Goal: Contribute content: Add original content to the website for others to see

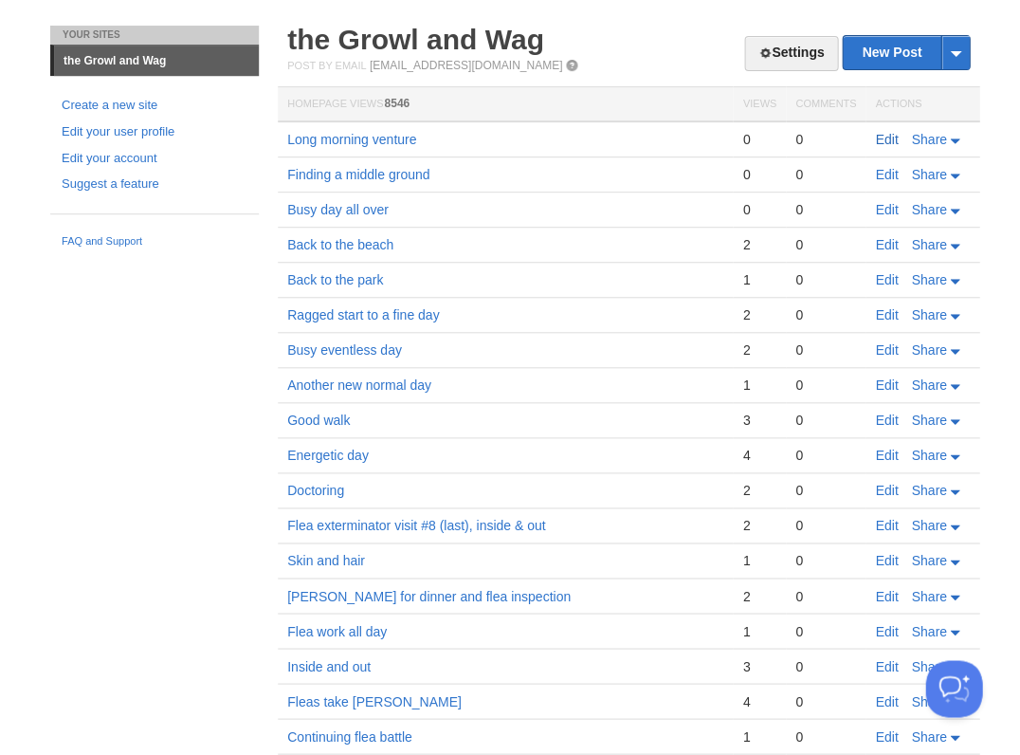
click at [881, 140] on link "Edit" at bounding box center [886, 139] width 23 height 15
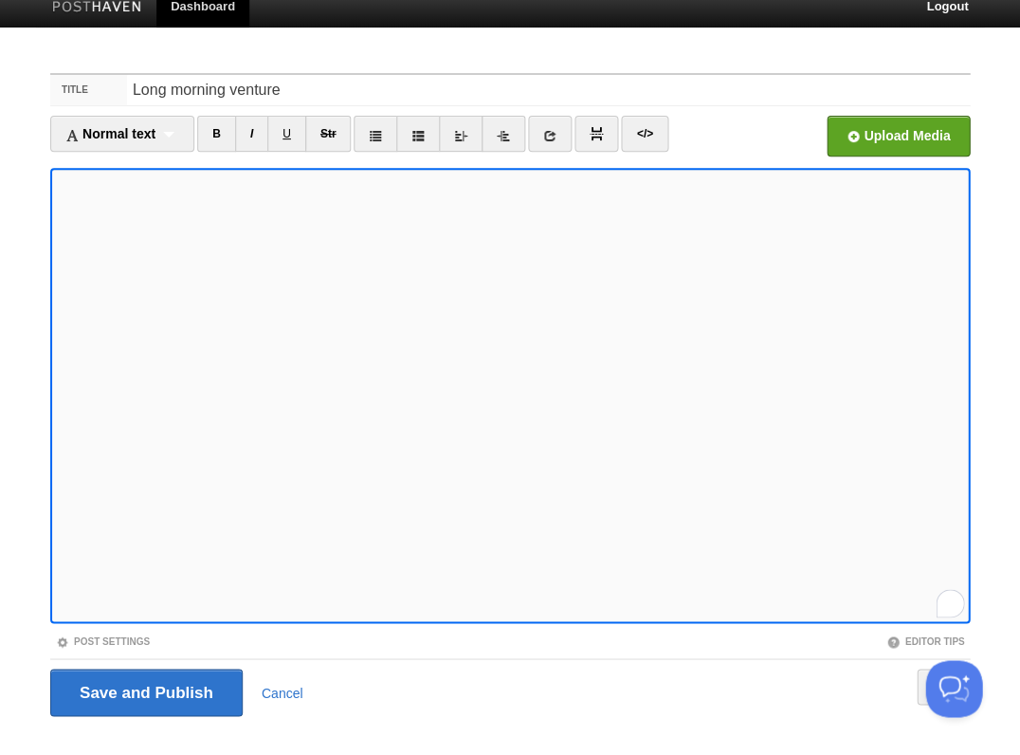
scroll to position [46, 0]
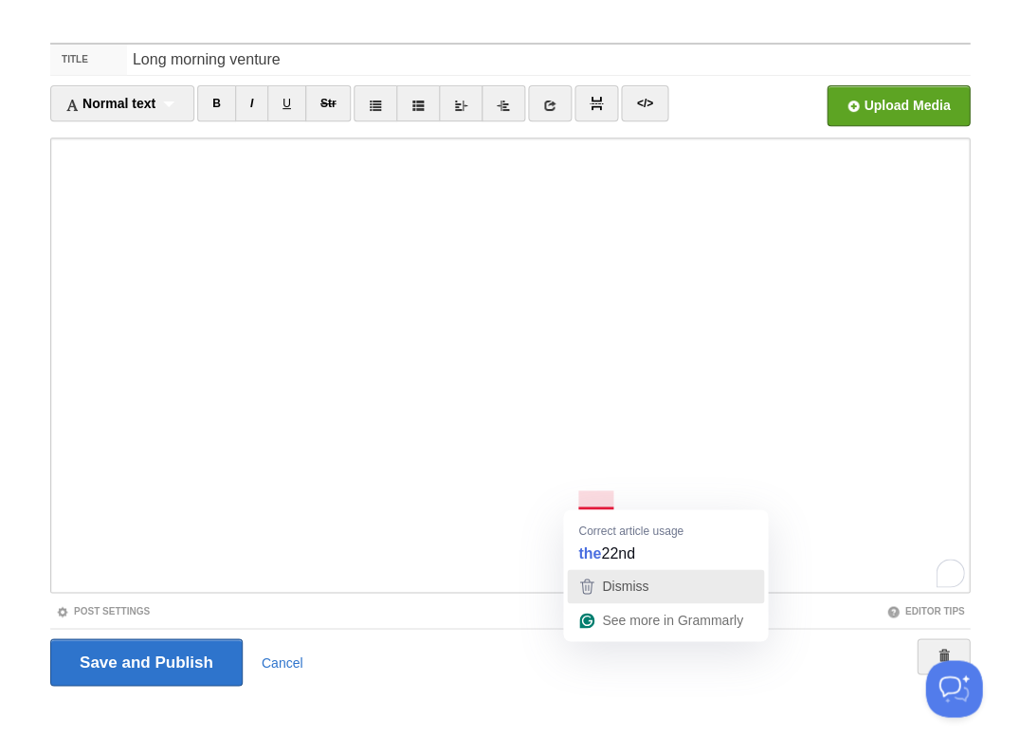
click at [599, 584] on div "Dismiss" at bounding box center [623, 586] width 50 height 28
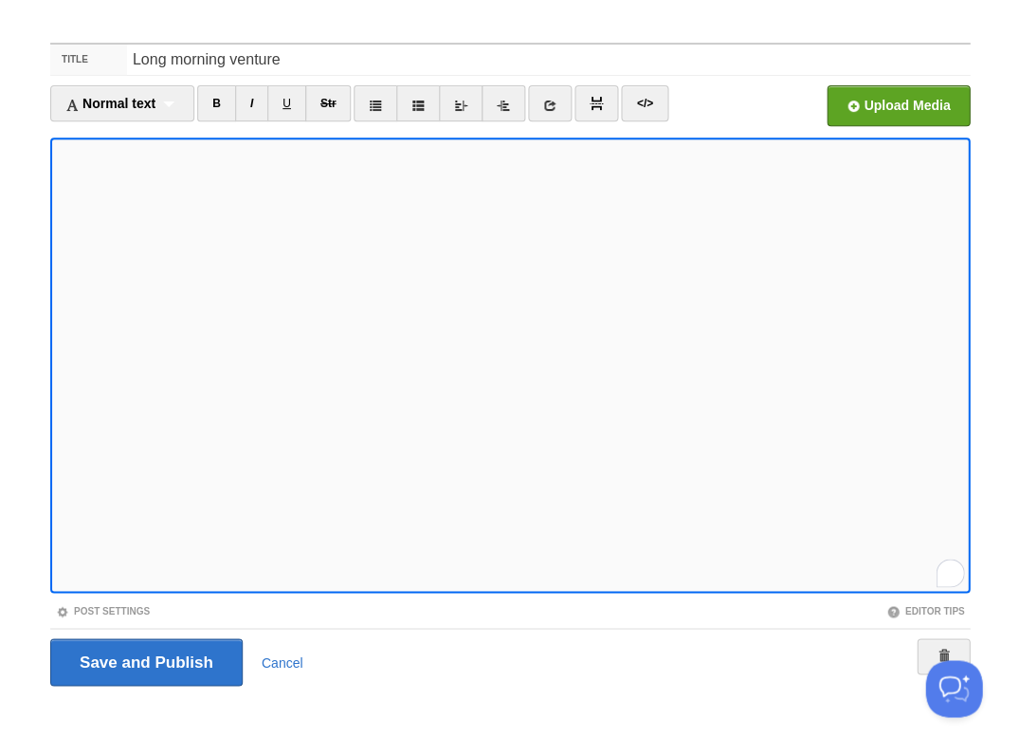
scroll to position [200, 0]
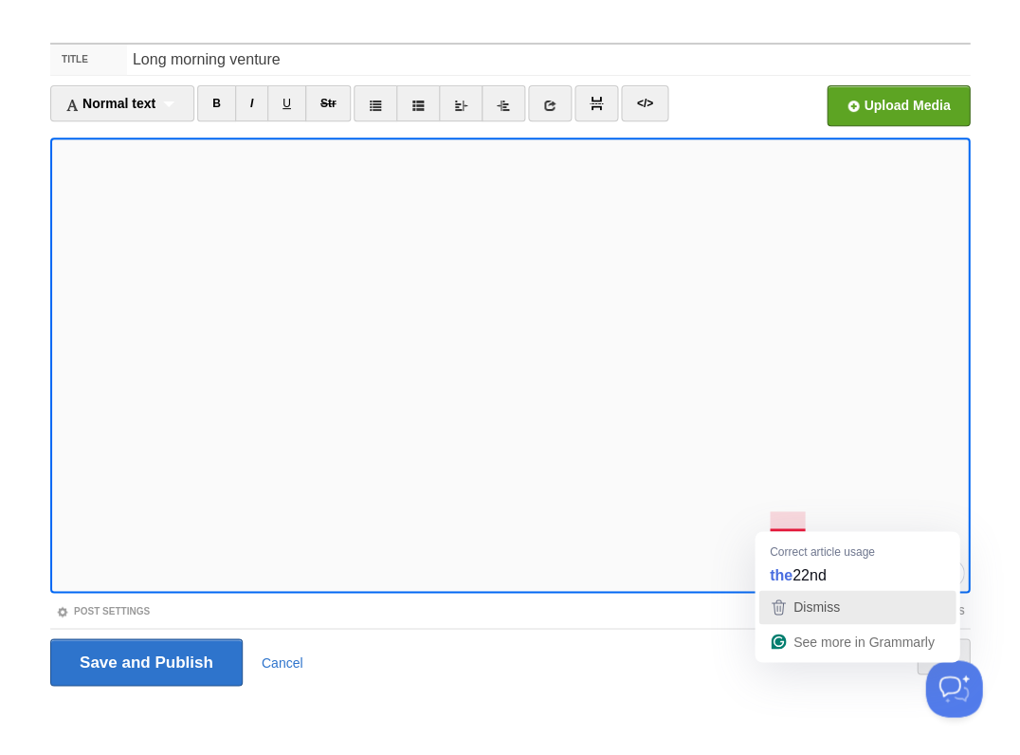
click at [815, 605] on span "Dismiss" at bounding box center [817, 606] width 46 height 15
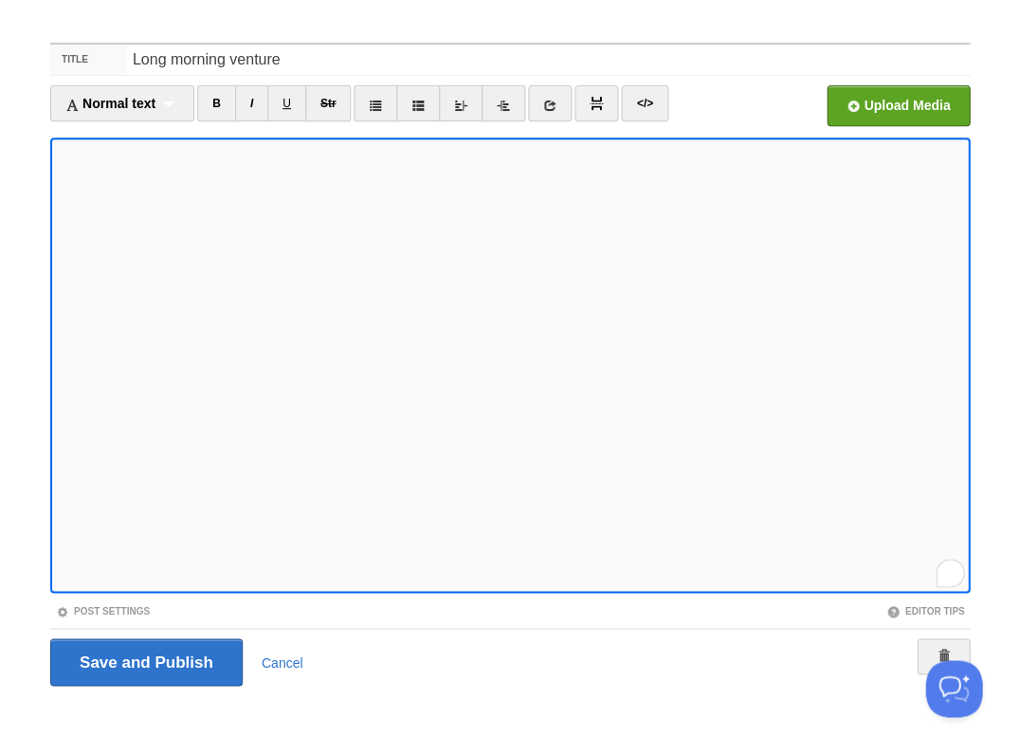
scroll to position [257, 0]
click at [144, 660] on input "Save and Publish" at bounding box center [146, 661] width 193 height 47
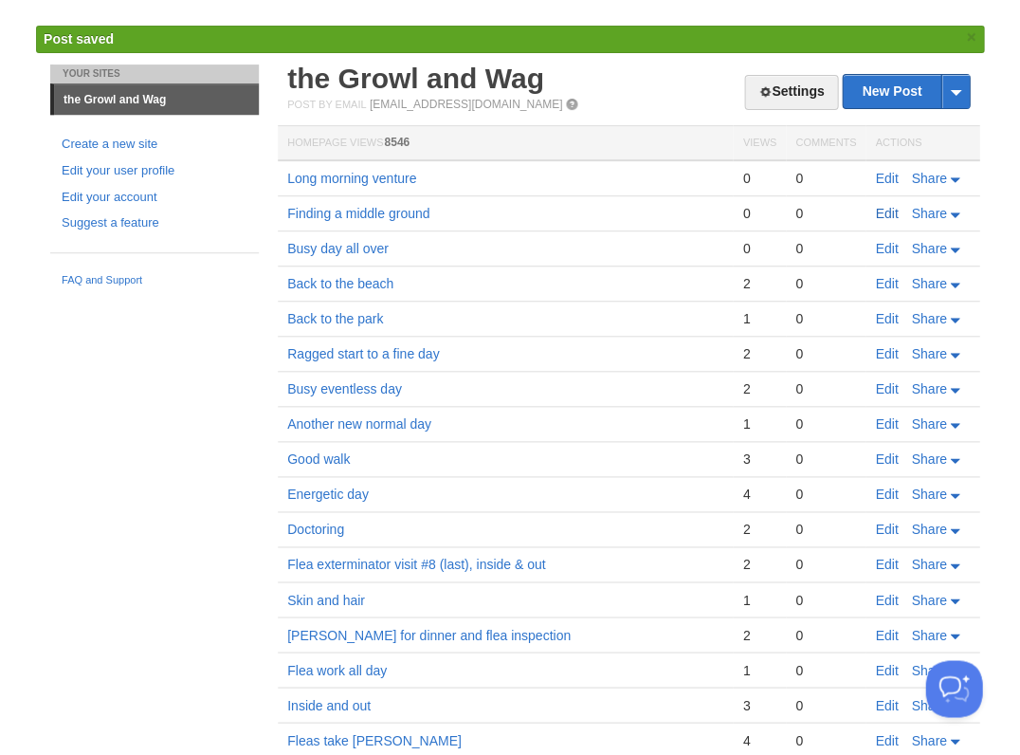
click at [885, 211] on link "Edit" at bounding box center [886, 213] width 23 height 15
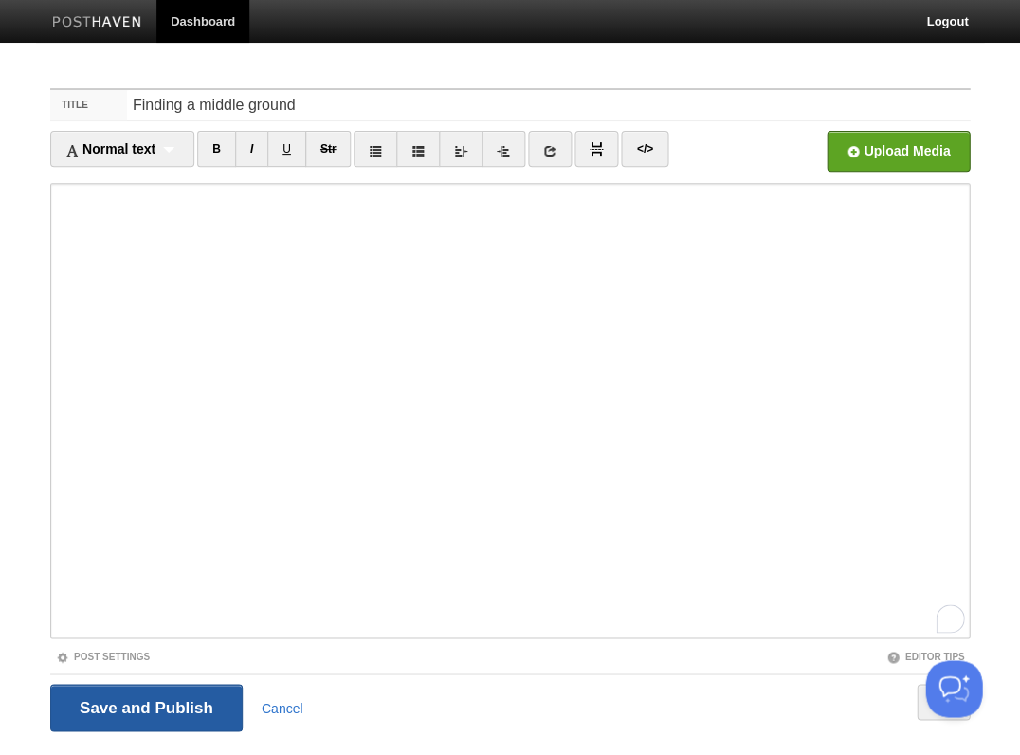
click at [108, 705] on input "Save and Publish" at bounding box center [146, 707] width 193 height 47
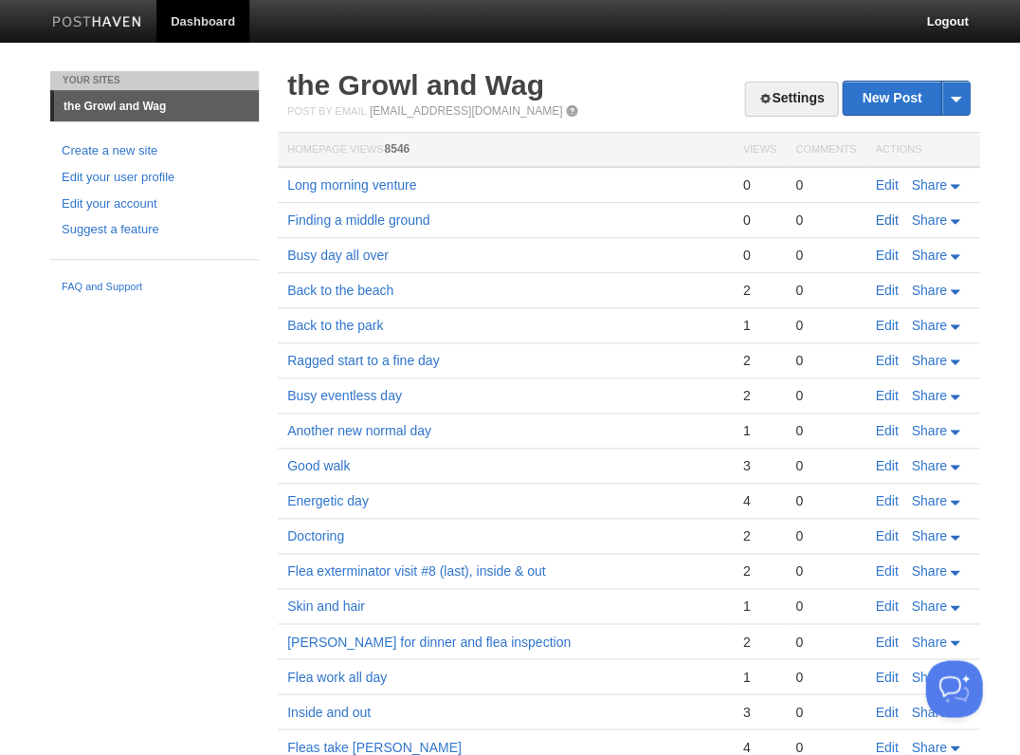
click at [884, 217] on link "Edit" at bounding box center [886, 219] width 23 height 15
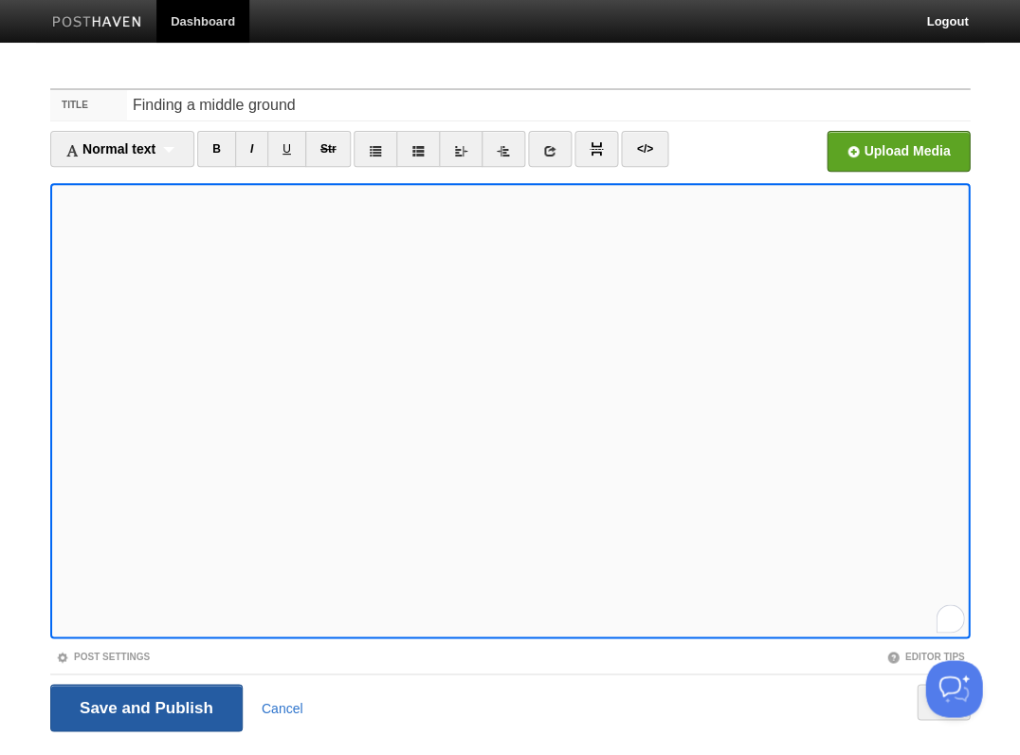
click at [144, 706] on input "Save and Publish" at bounding box center [146, 707] width 193 height 47
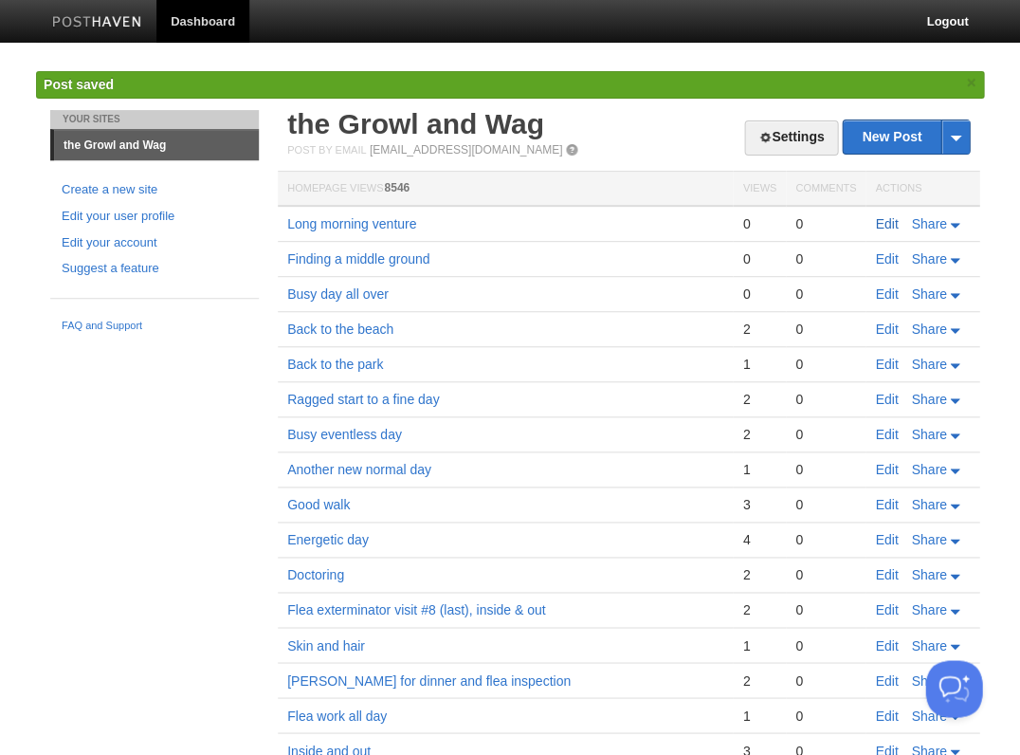
click at [888, 222] on link "Edit" at bounding box center [886, 223] width 23 height 15
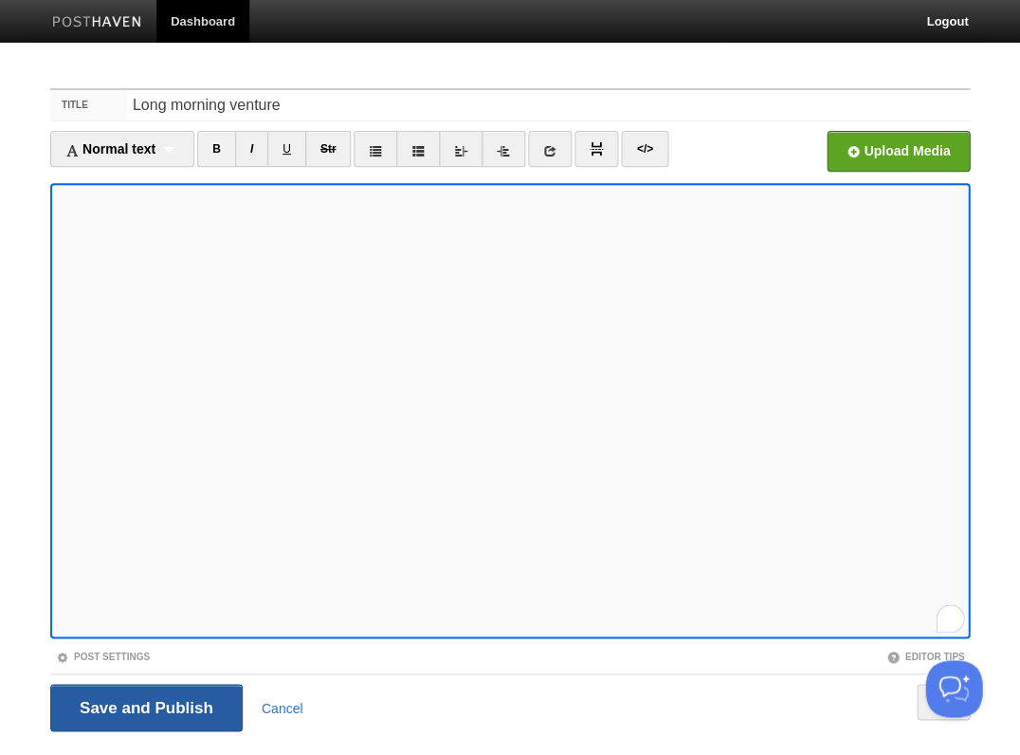
click at [144, 706] on input "Save and Publish" at bounding box center [146, 707] width 193 height 47
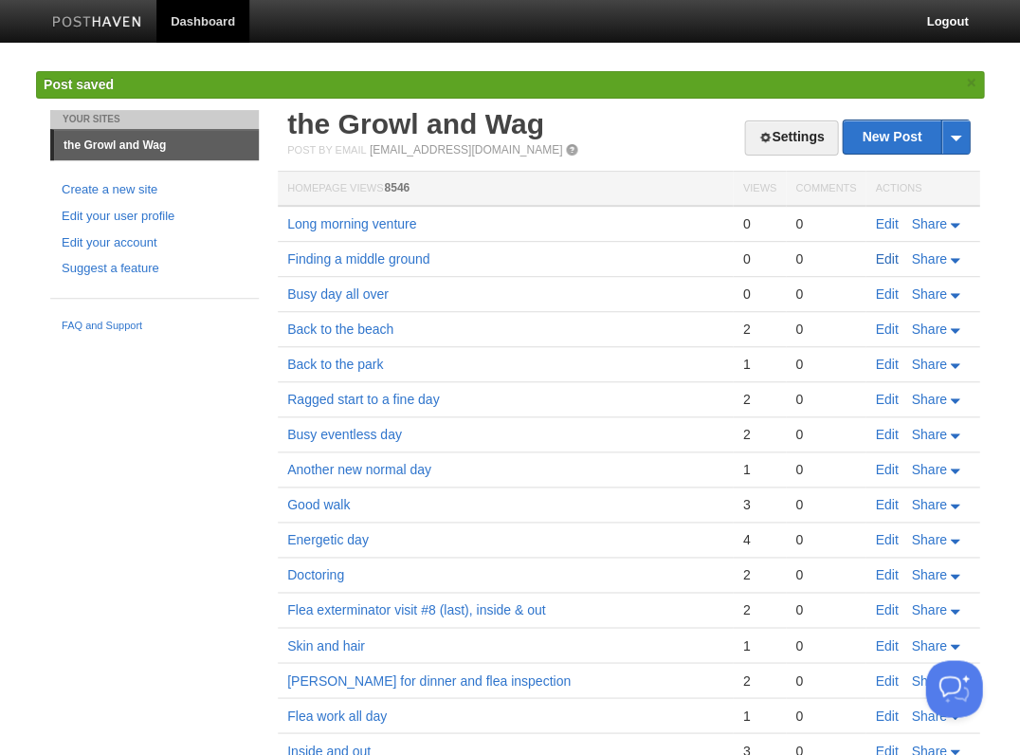
click at [888, 258] on link "Edit" at bounding box center [886, 258] width 23 height 15
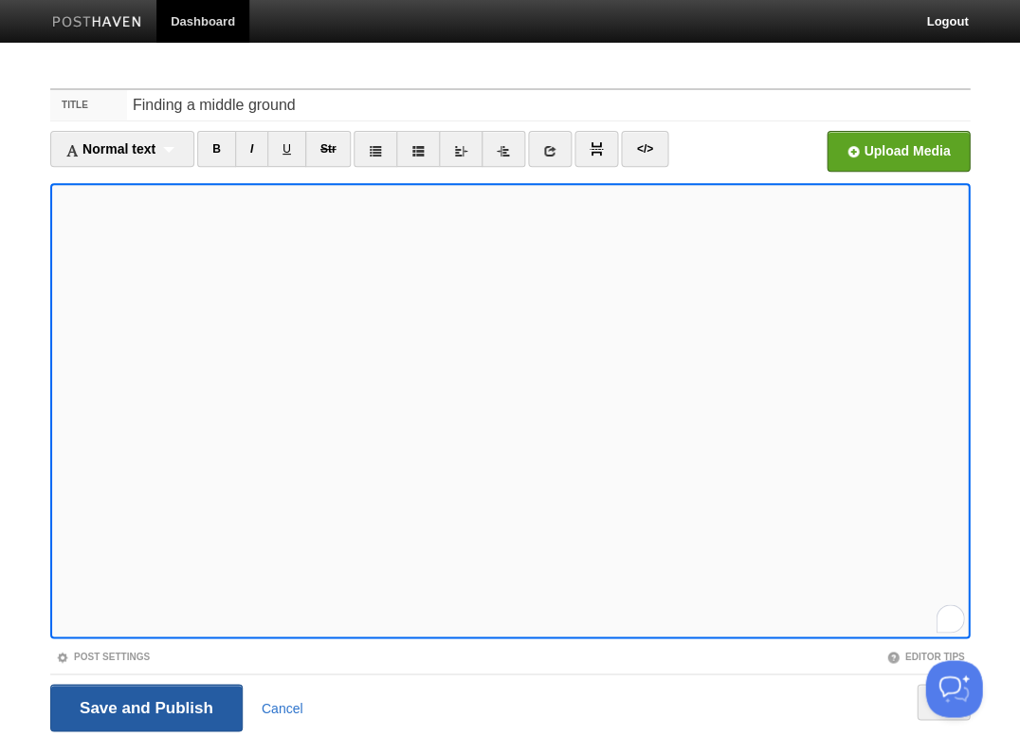
click at [177, 708] on input "Save and Publish" at bounding box center [146, 707] width 193 height 47
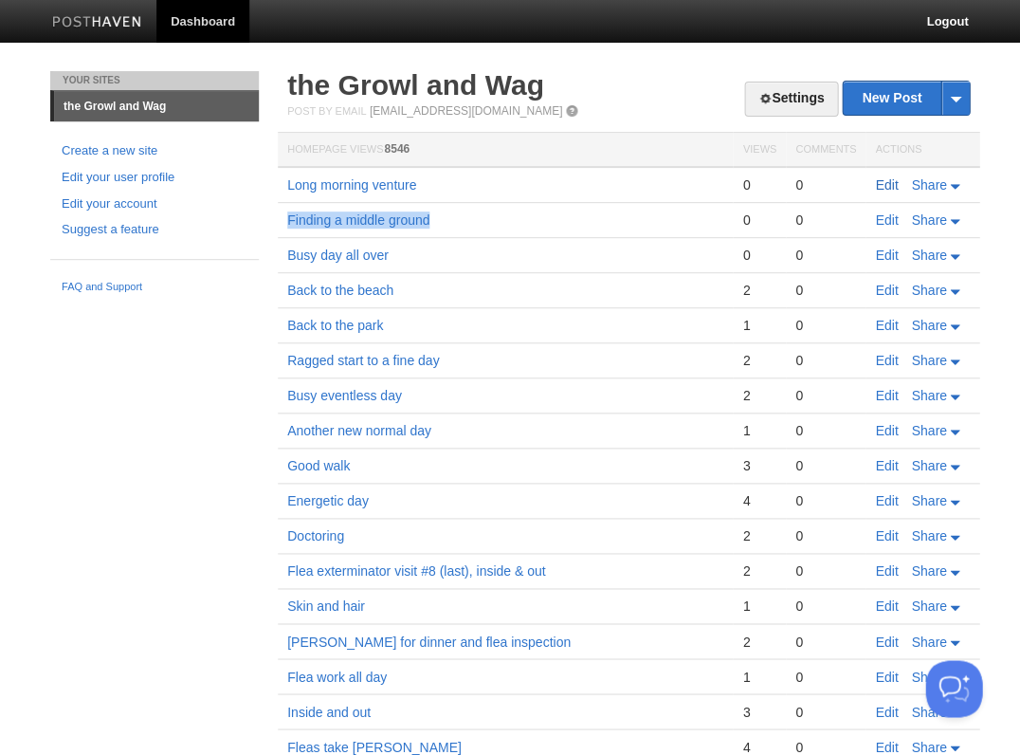
click at [887, 183] on link "Edit" at bounding box center [886, 184] width 23 height 15
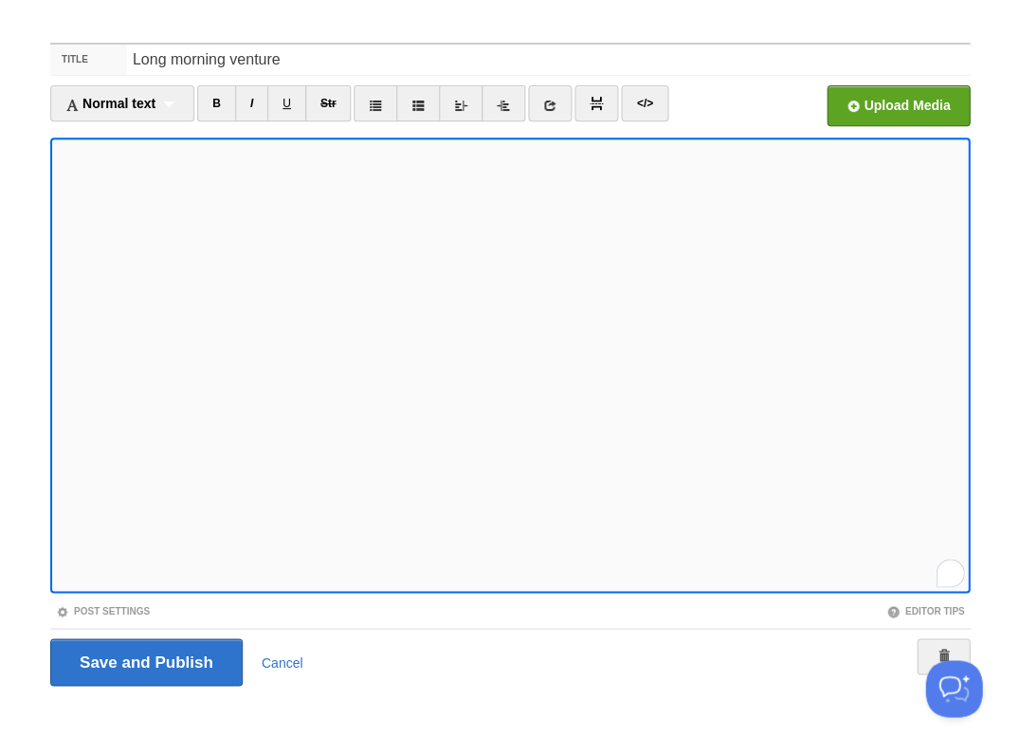
scroll to position [258, 0]
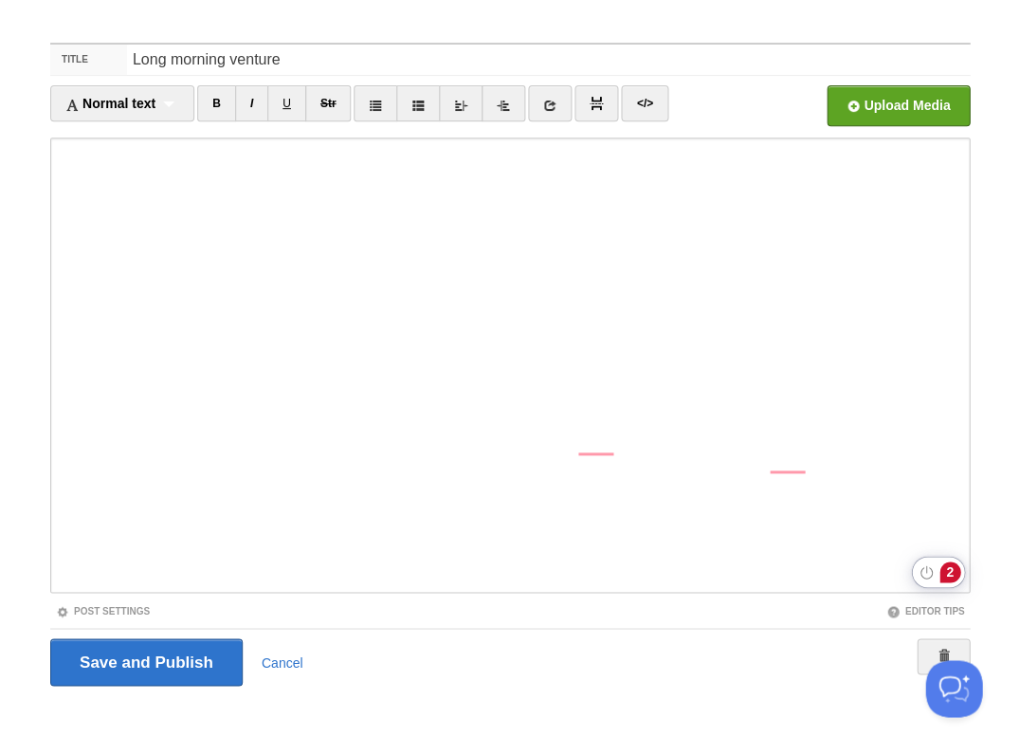
click at [945, 572] on div "2" at bounding box center [950, 571] width 21 height 21
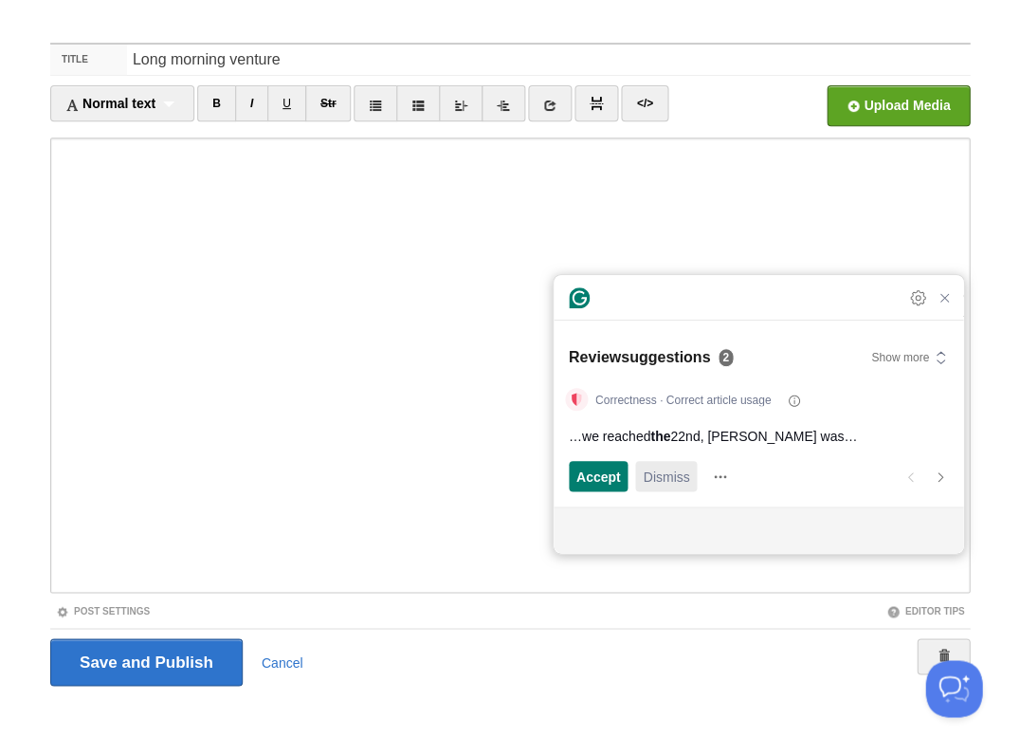
click at [660, 489] on div "Dismiss" at bounding box center [666, 476] width 46 height 30
click at [660, 486] on span "Dismiss" at bounding box center [666, 477] width 46 height 20
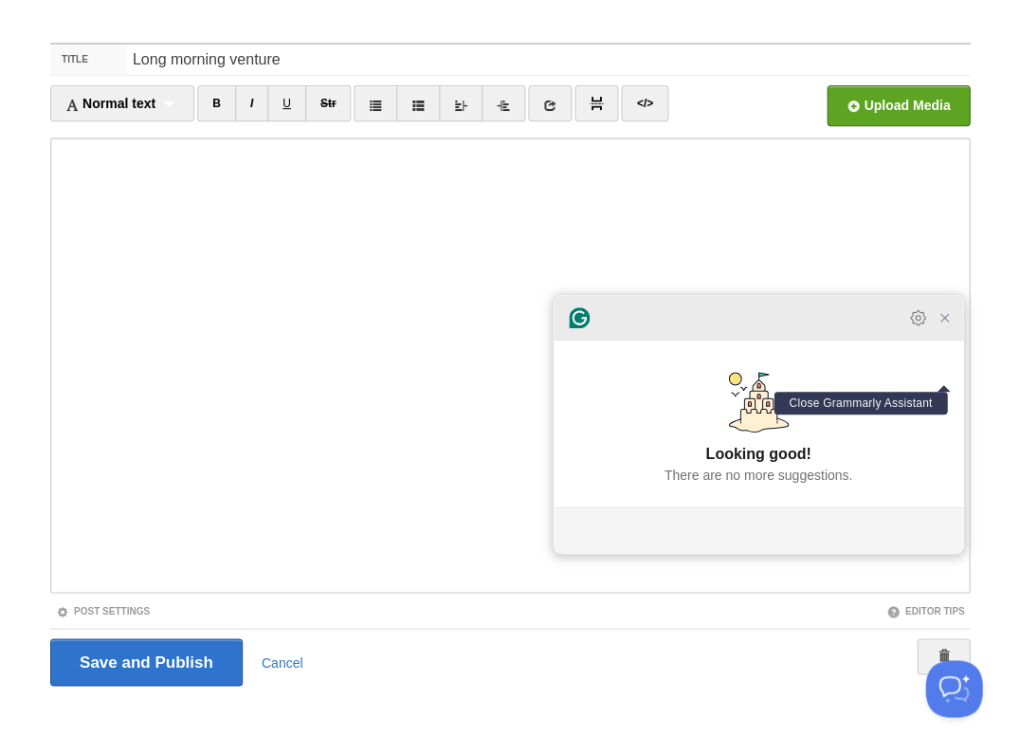
click at [944, 325] on icon "Close Grammarly Assistant" at bounding box center [944, 317] width 15 height 15
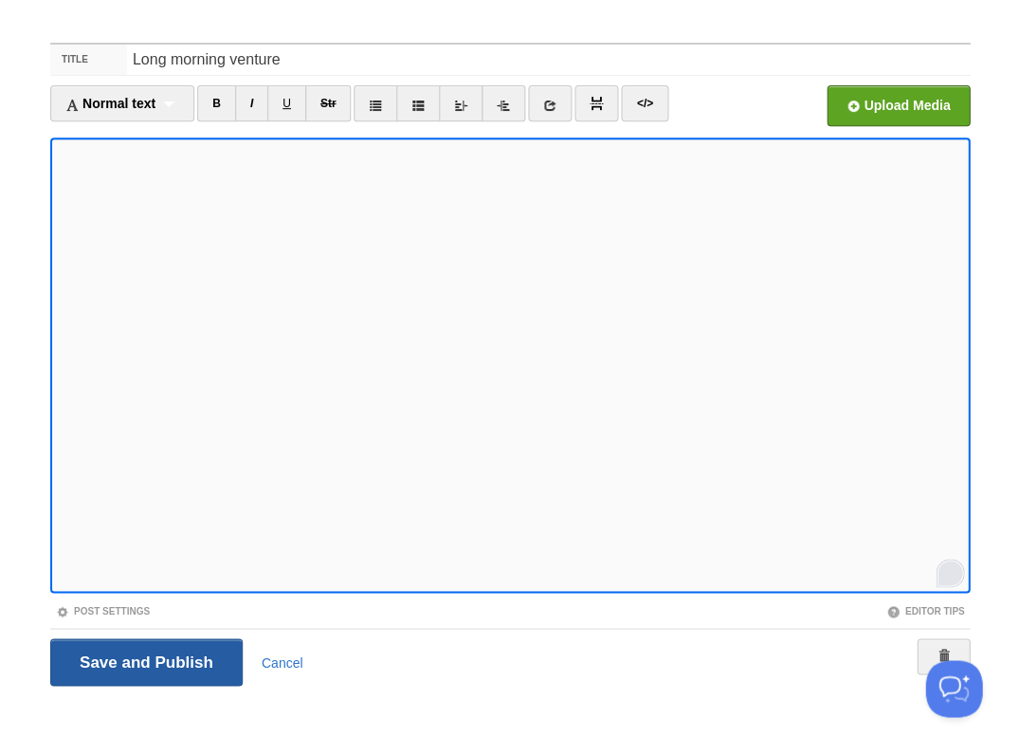
click at [144, 660] on input "Save and Publish" at bounding box center [146, 661] width 193 height 47
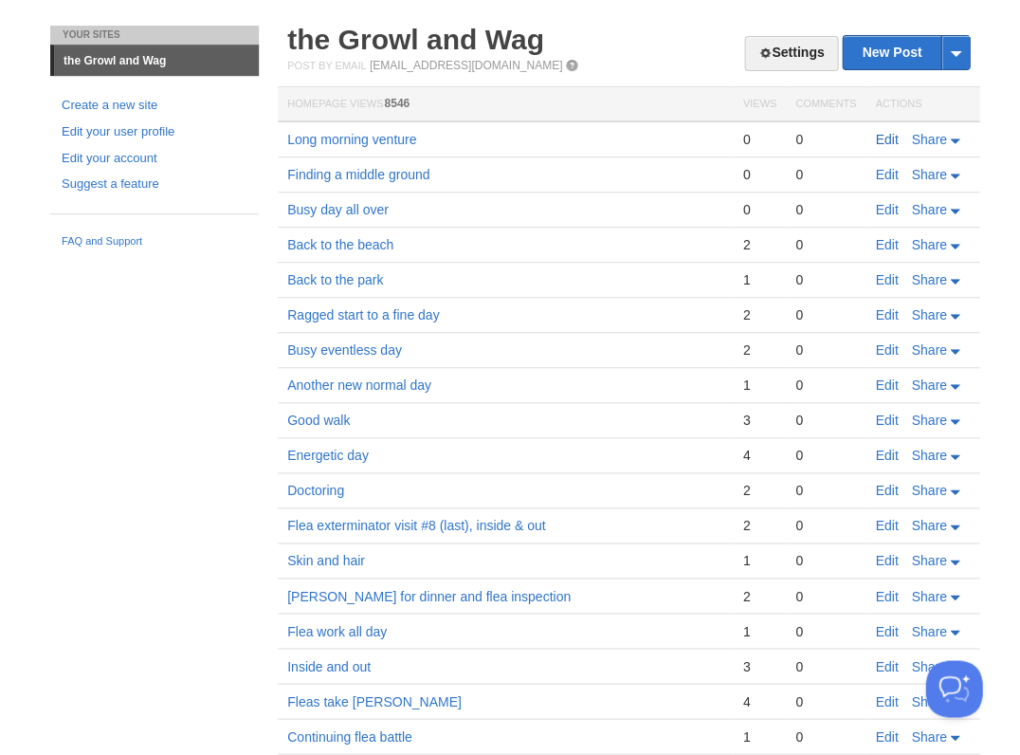
click at [880, 140] on link "Edit" at bounding box center [886, 139] width 23 height 15
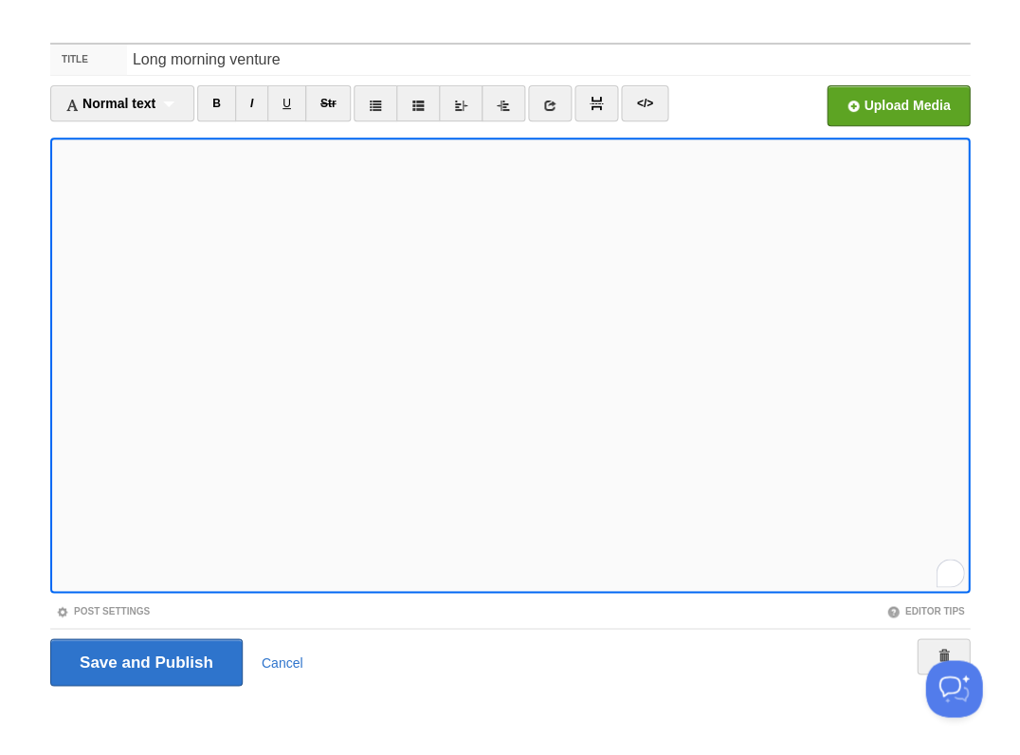
scroll to position [276, 0]
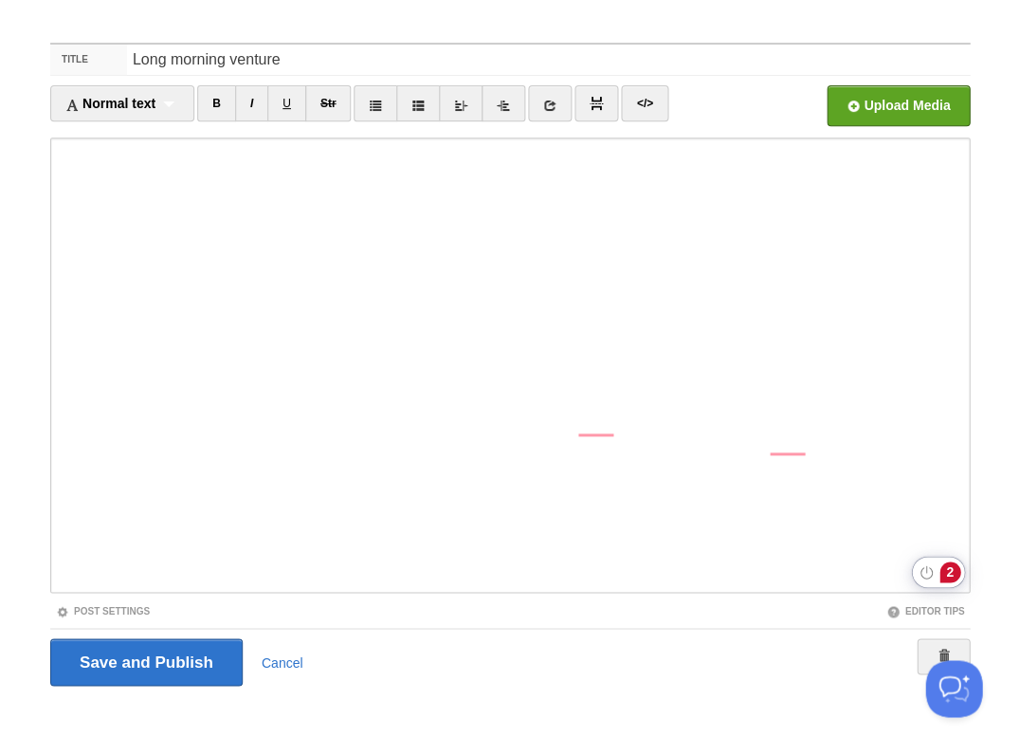
click at [945, 570] on div "2" at bounding box center [950, 571] width 21 height 21
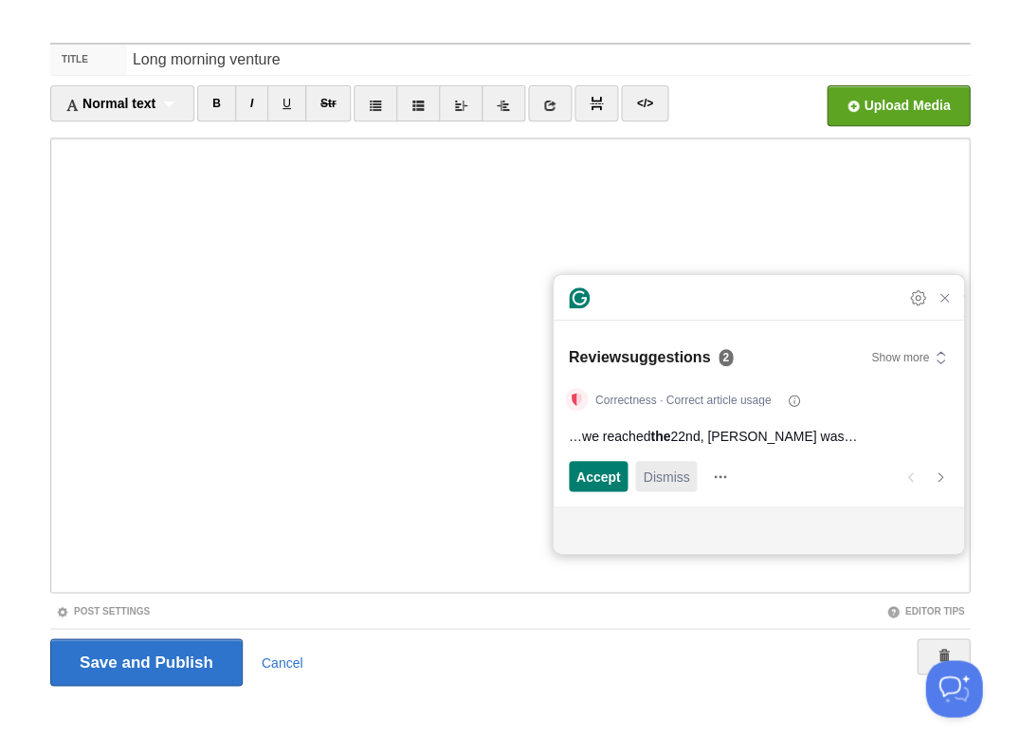
click at [659, 478] on span "Dismiss" at bounding box center [666, 477] width 46 height 20
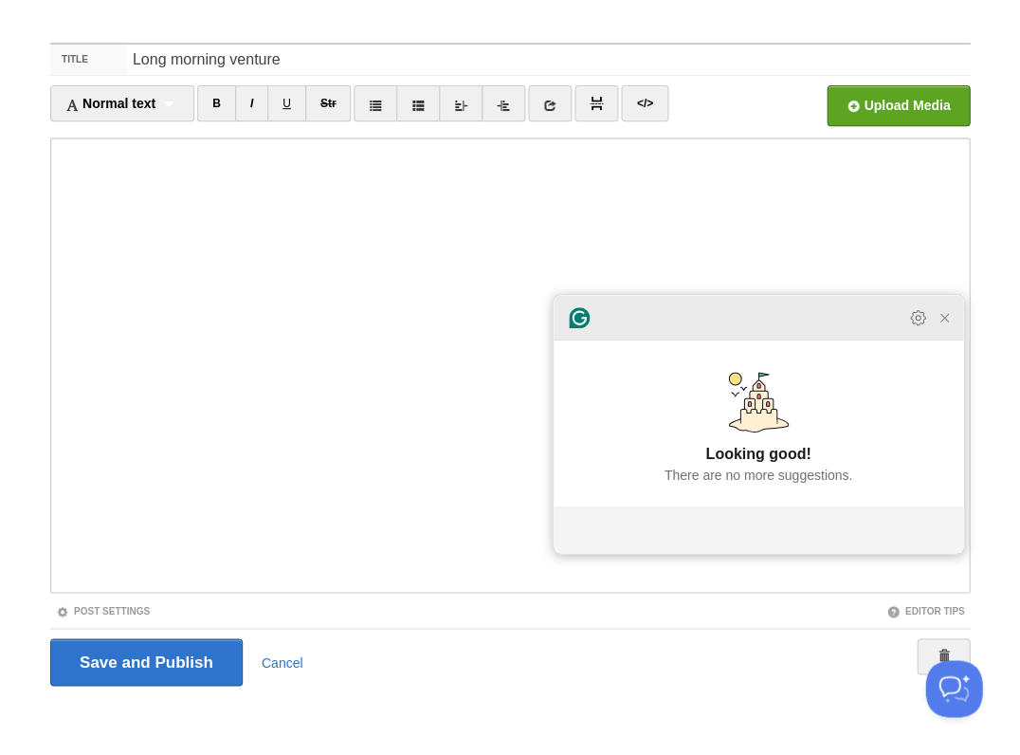
click at [941, 339] on div at bounding box center [759, 318] width 410 height 46
click at [940, 325] on icon "Close Grammarly Assistant" at bounding box center [944, 317] width 15 height 15
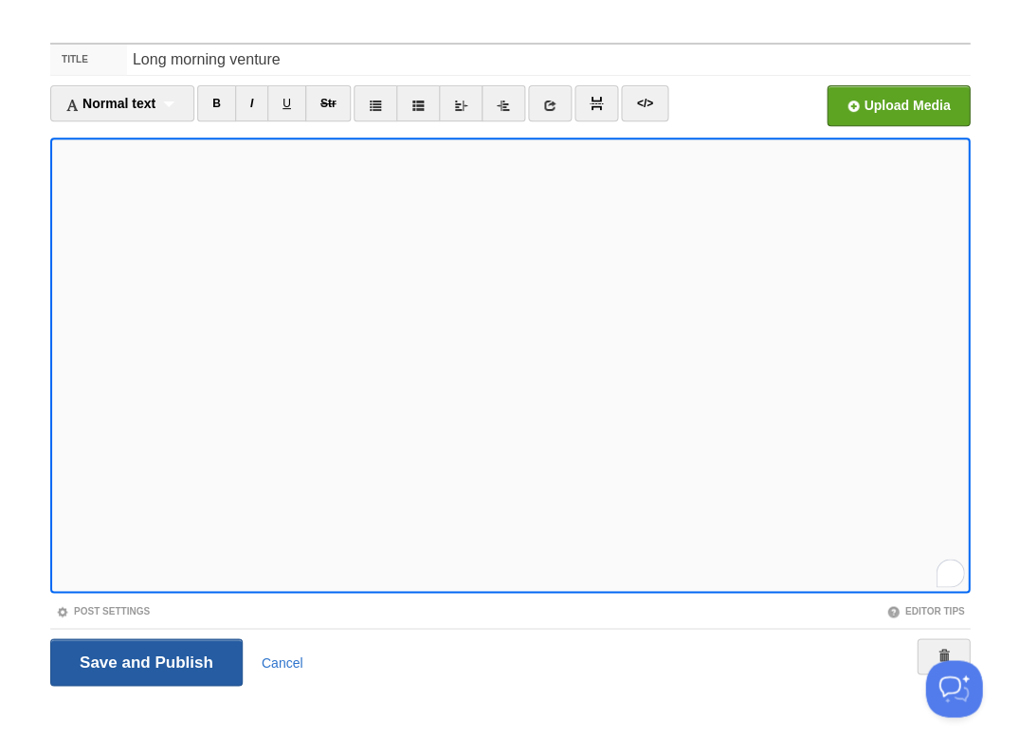
click at [144, 660] on input "Save and Publish" at bounding box center [146, 661] width 193 height 47
